Goal: Information Seeking & Learning: Learn about a topic

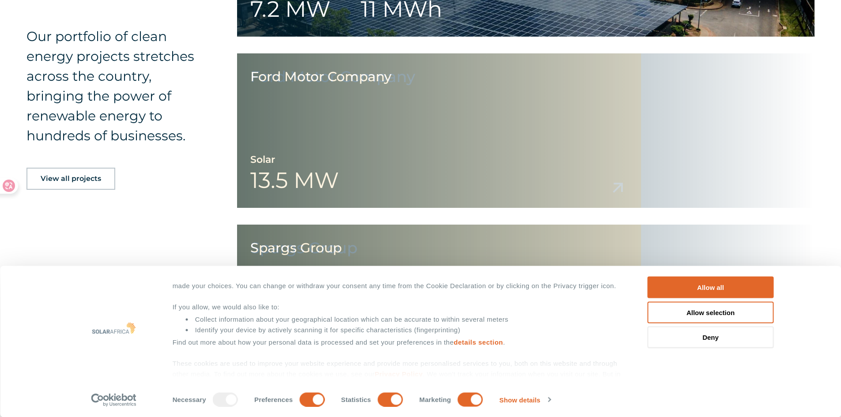
scroll to position [1854, 0]
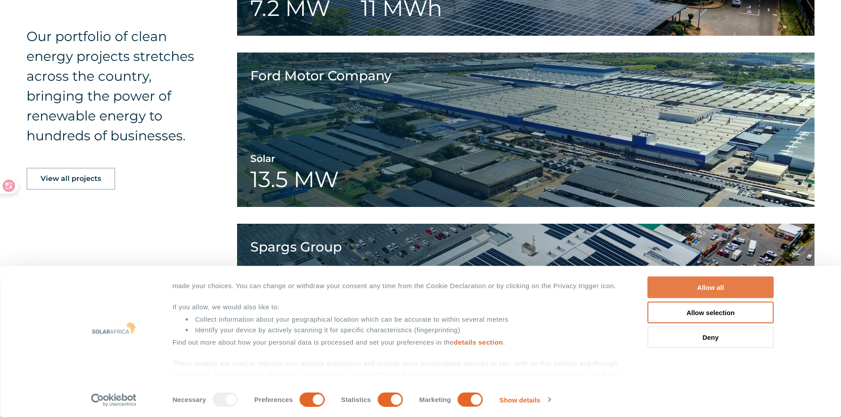
click at [693, 299] on div "Allow all Customize Allow selection Deny" at bounding box center [710, 312] width 126 height 71
click at [693, 292] on button "Allow all" at bounding box center [710, 288] width 126 height 22
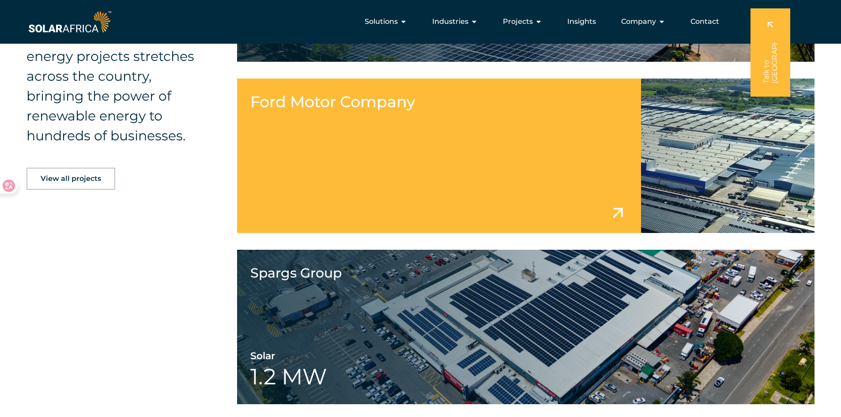
scroll to position [1545, 0]
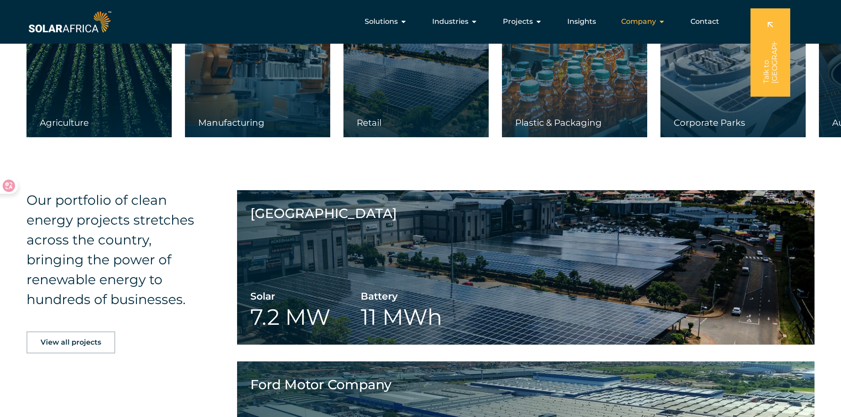
click at [662, 20] on icon "Menu" at bounding box center [661, 21] width 7 height 7
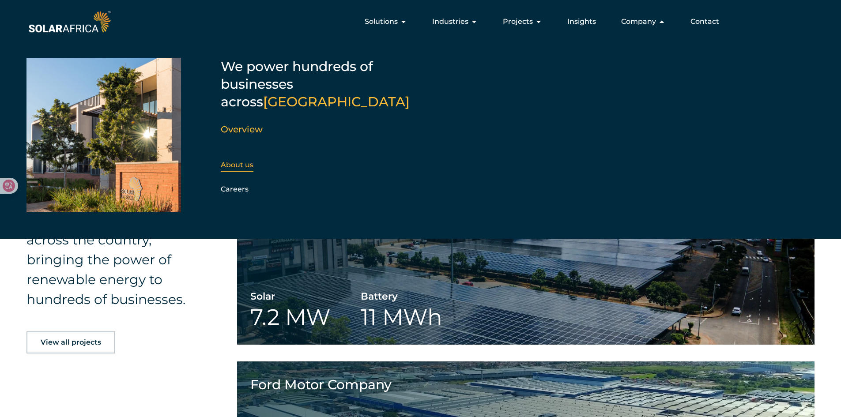
click at [240, 161] on link "About us" at bounding box center [237, 165] width 33 height 8
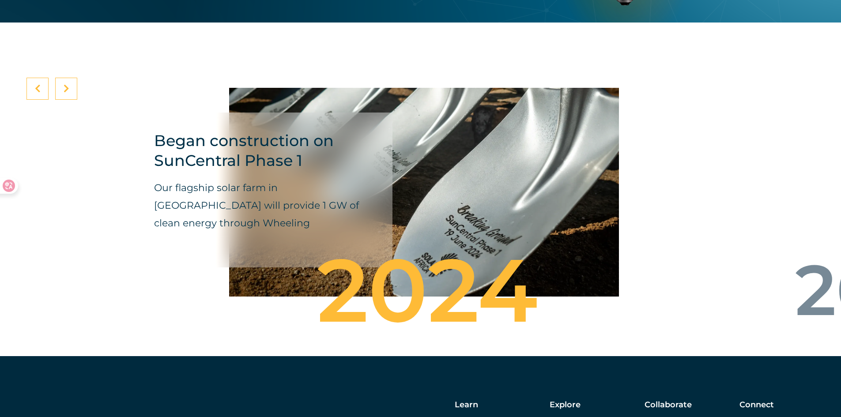
scroll to position [3001, 0]
